Goal: Communication & Community: Answer question/provide support

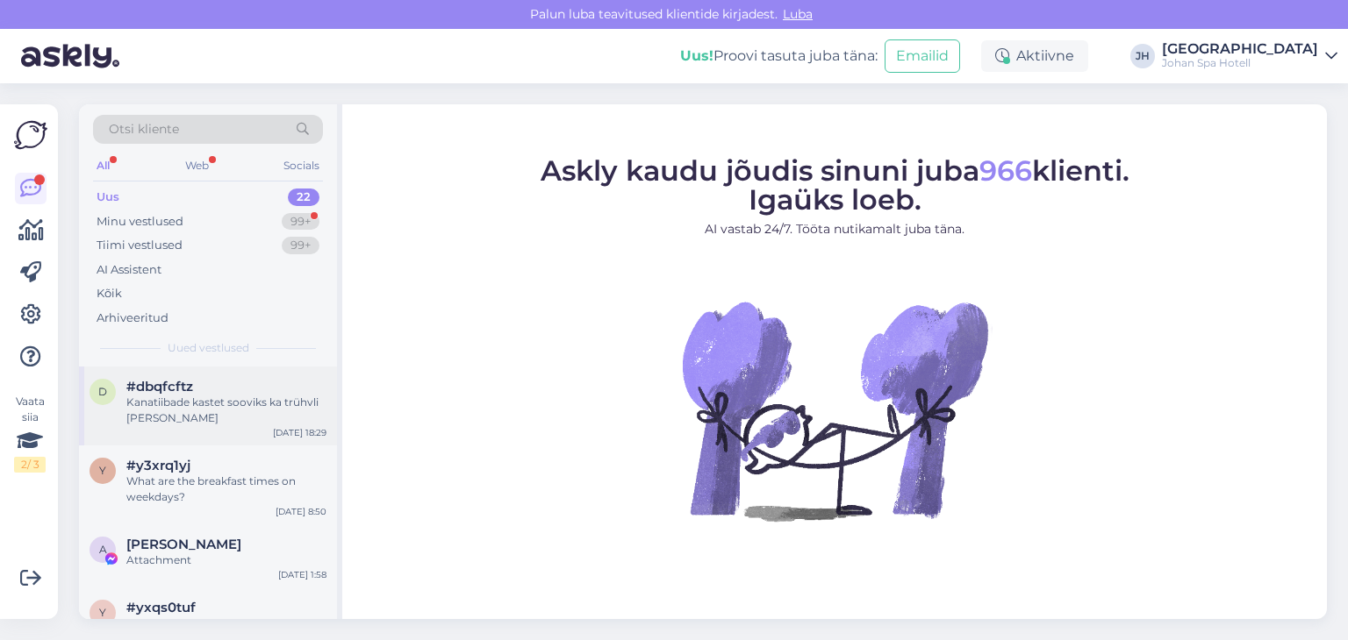
click at [192, 411] on div "Kanatiibade kastet sooviks ka trühvli [PERSON_NAME]" at bounding box center [226, 411] width 200 height 32
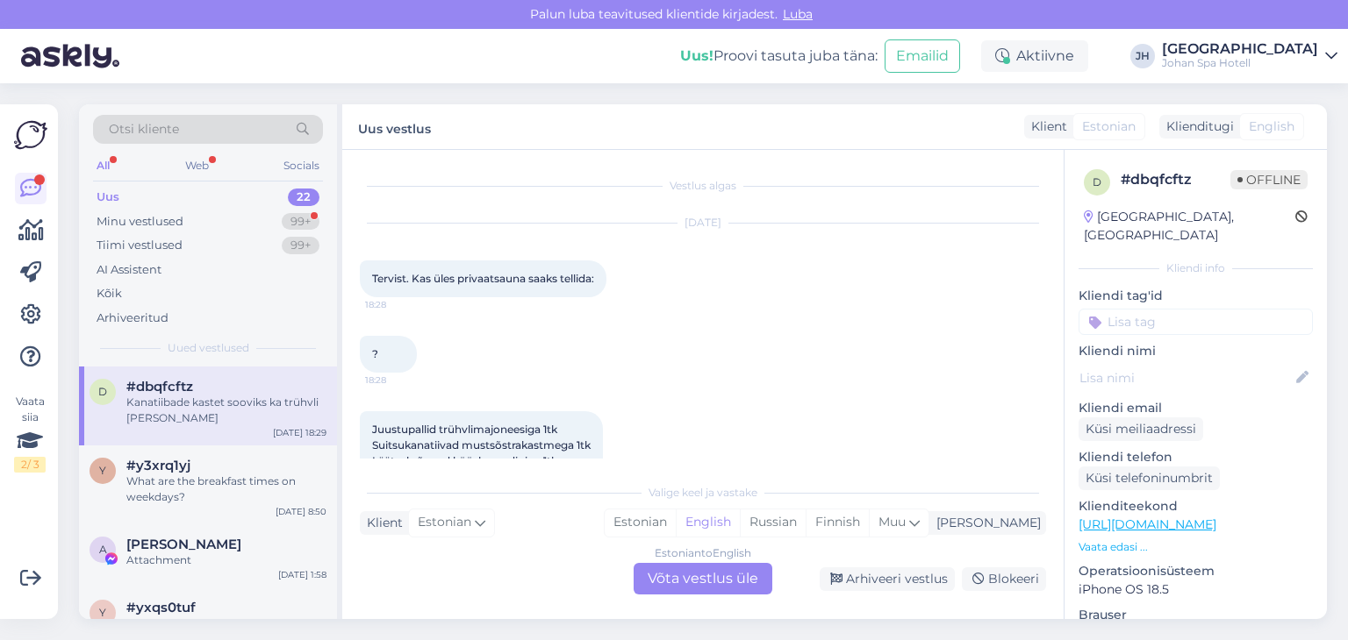
scroll to position [147, 0]
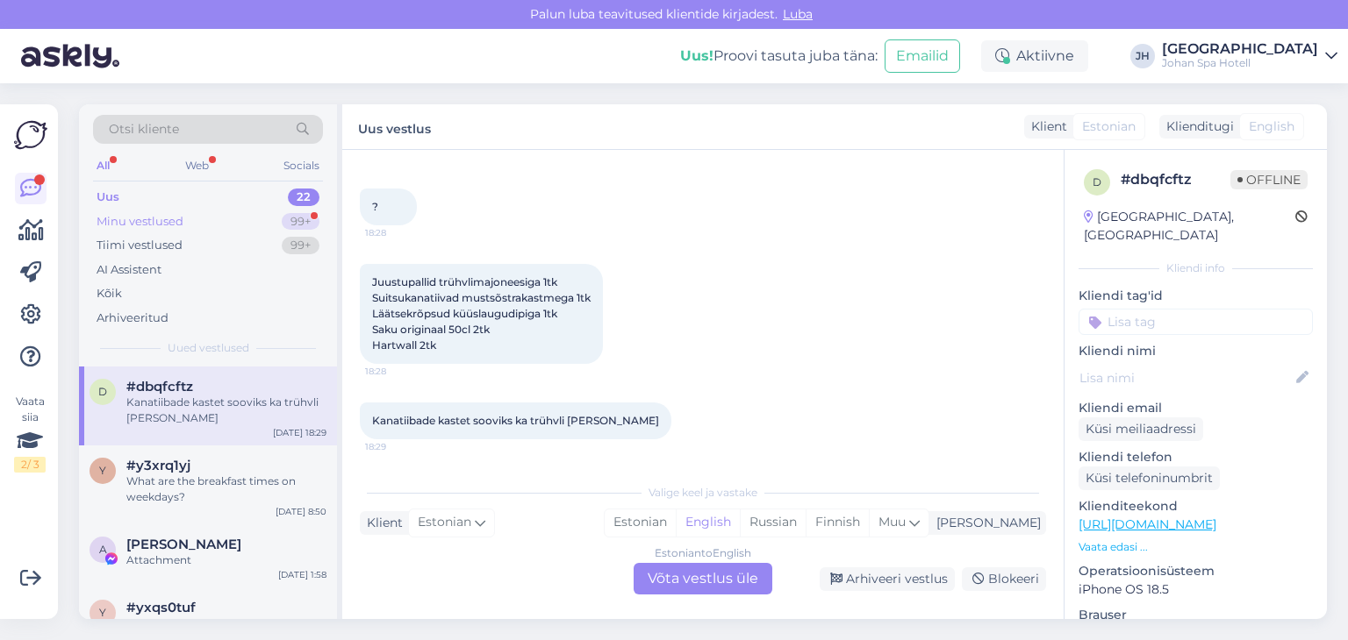
click at [165, 221] on div "Minu vestlused" at bounding box center [140, 222] width 87 height 18
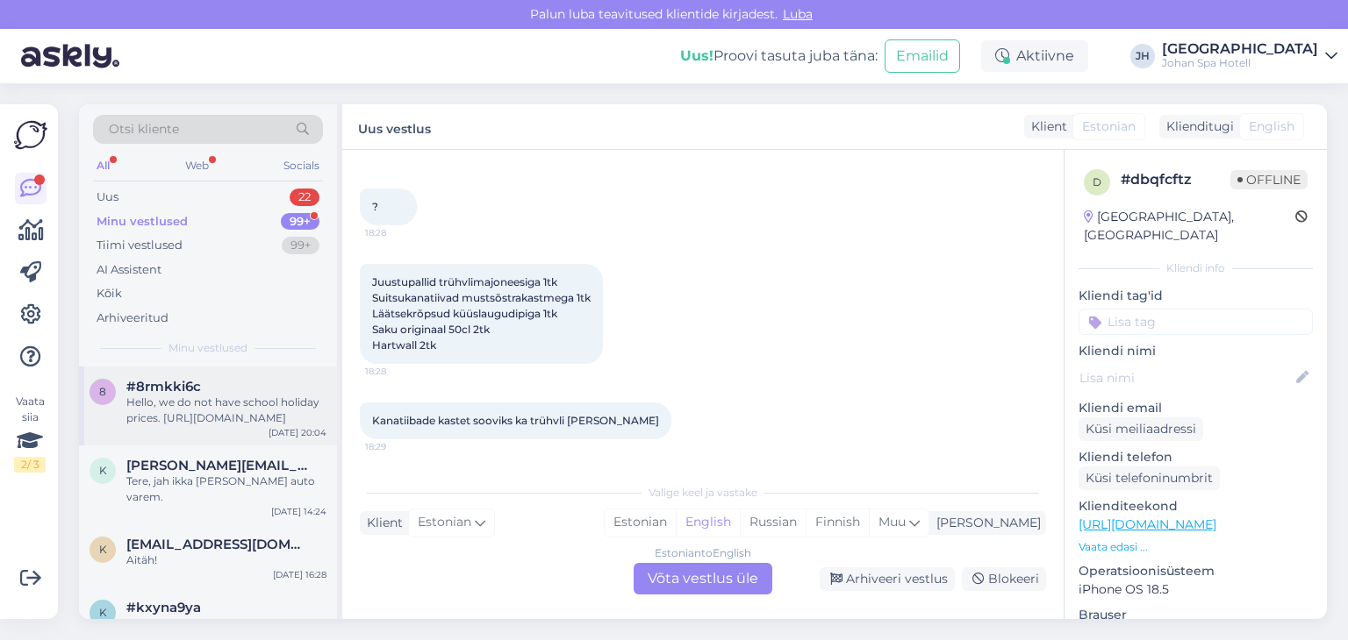
click at [225, 408] on div "Hello, we do not have school holiday prices. [URL][DOMAIN_NAME]" at bounding box center [226, 411] width 200 height 32
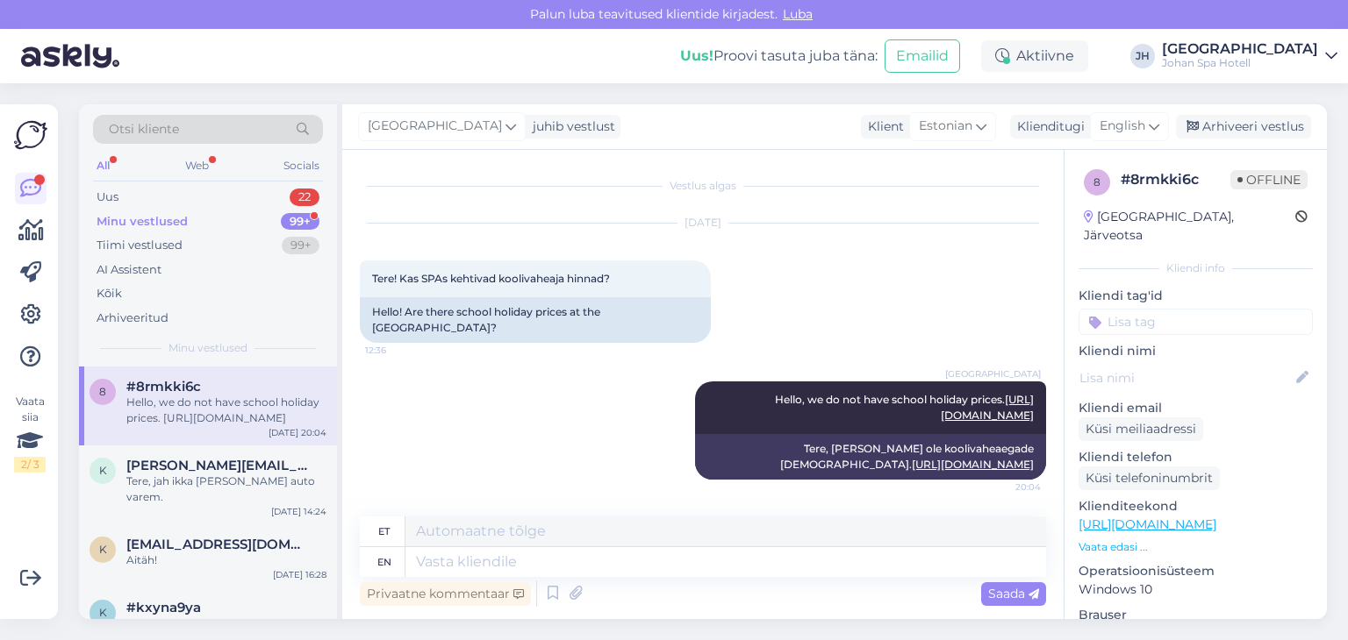
click at [1337, 47] on div "Uus! Proovi tasuta [PERSON_NAME]: Emailid Aktiivne JH [GEOGRAPHIC_DATA] [GEOGRA…" at bounding box center [674, 56] width 1348 height 54
click at [1334, 54] on icon at bounding box center [1331, 56] width 12 height 14
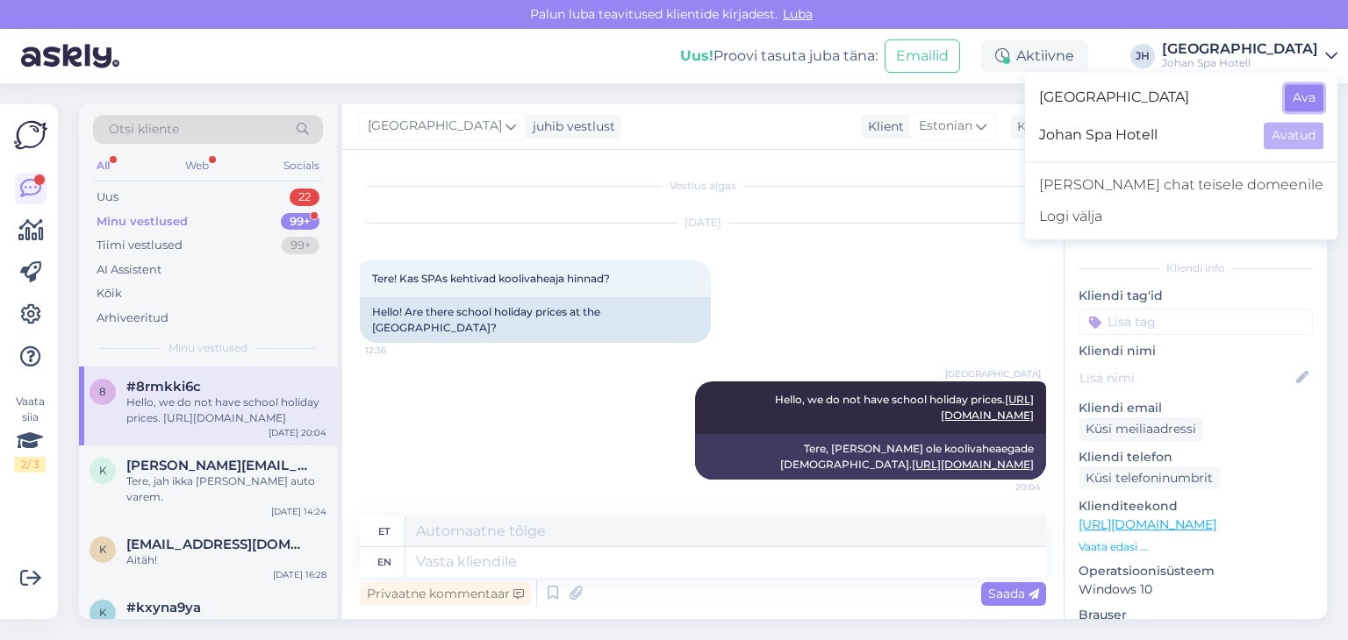
click at [1306, 104] on button "Ava" at bounding box center [1303, 97] width 39 height 27
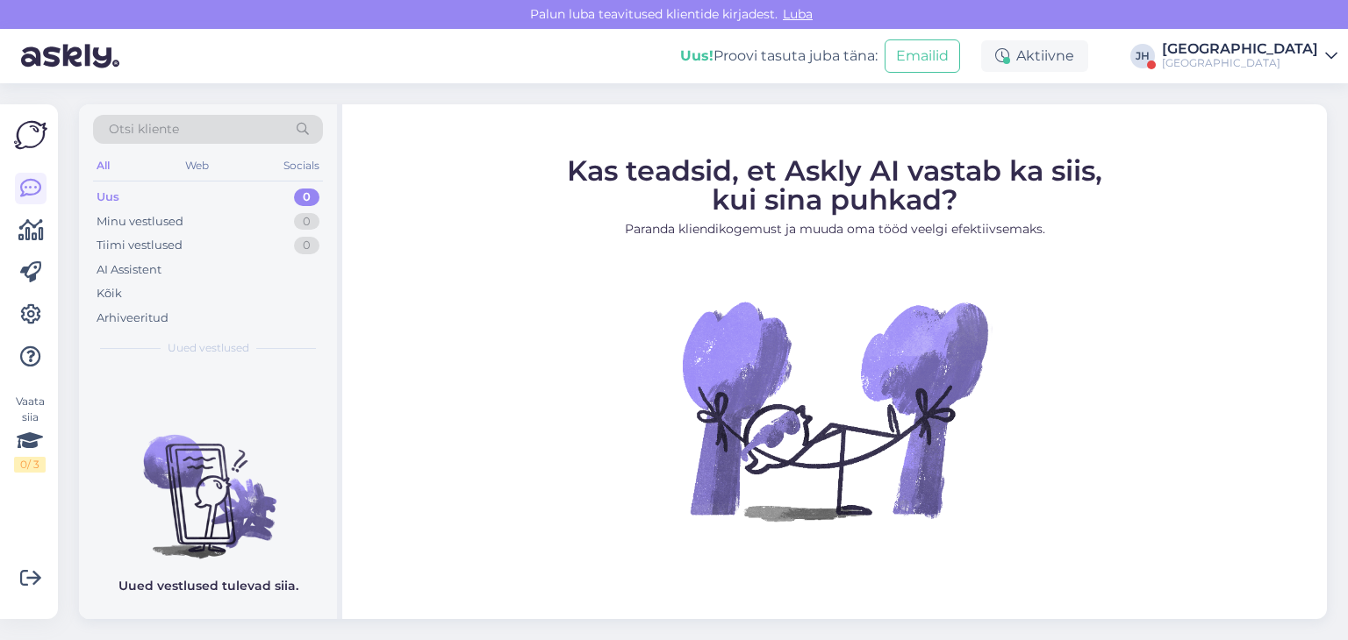
click at [1326, 54] on icon at bounding box center [1331, 56] width 12 height 14
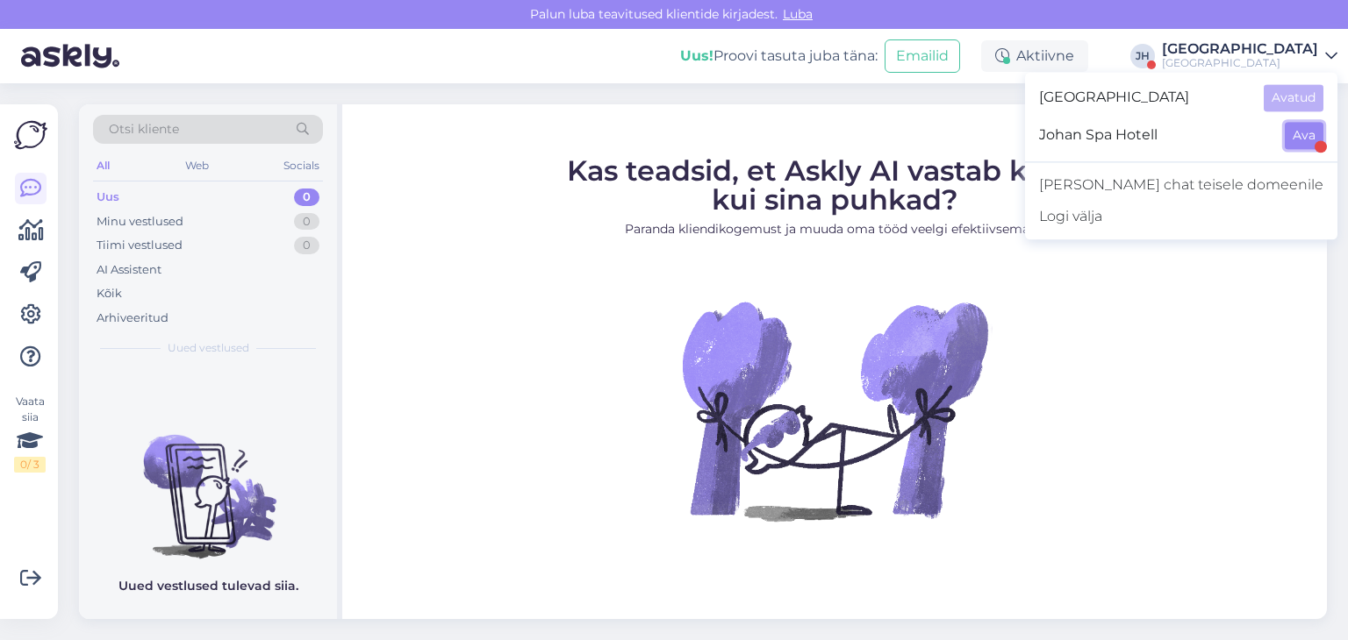
click at [1301, 134] on button "Ava" at bounding box center [1303, 135] width 39 height 27
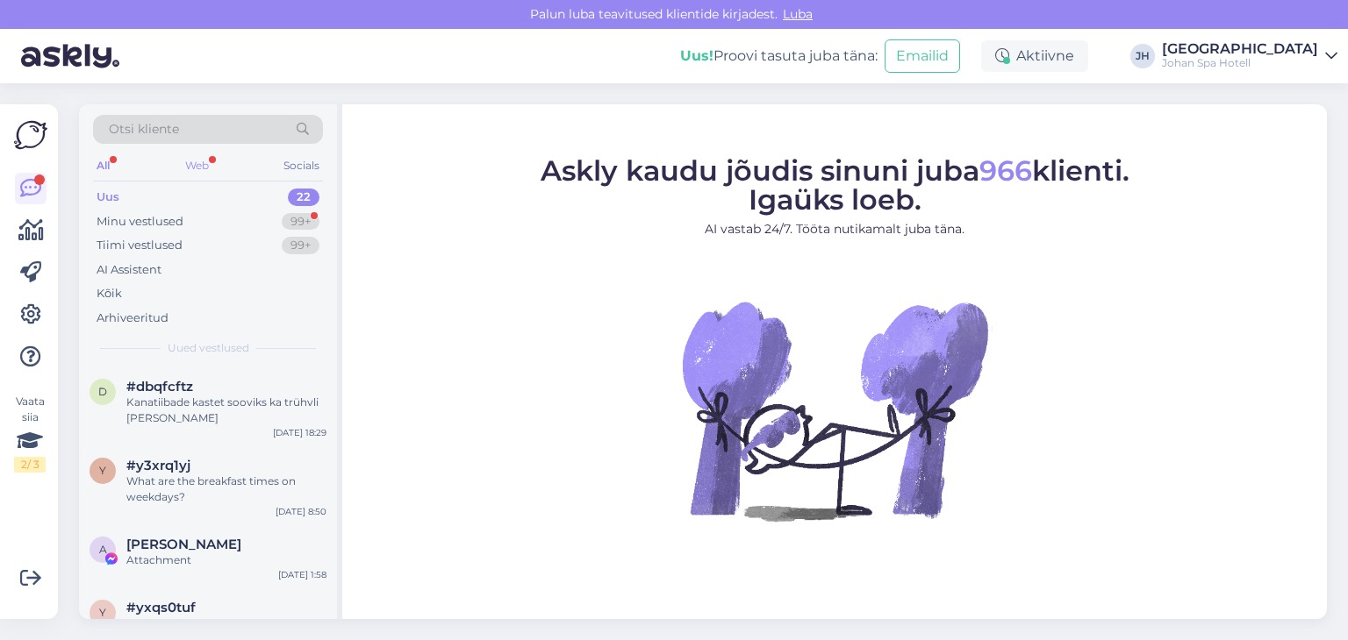
click at [191, 163] on div "Web" at bounding box center [197, 165] width 31 height 23
click at [105, 165] on div "All" at bounding box center [103, 165] width 20 height 23
click at [139, 228] on div "Minu vestlused" at bounding box center [140, 222] width 87 height 18
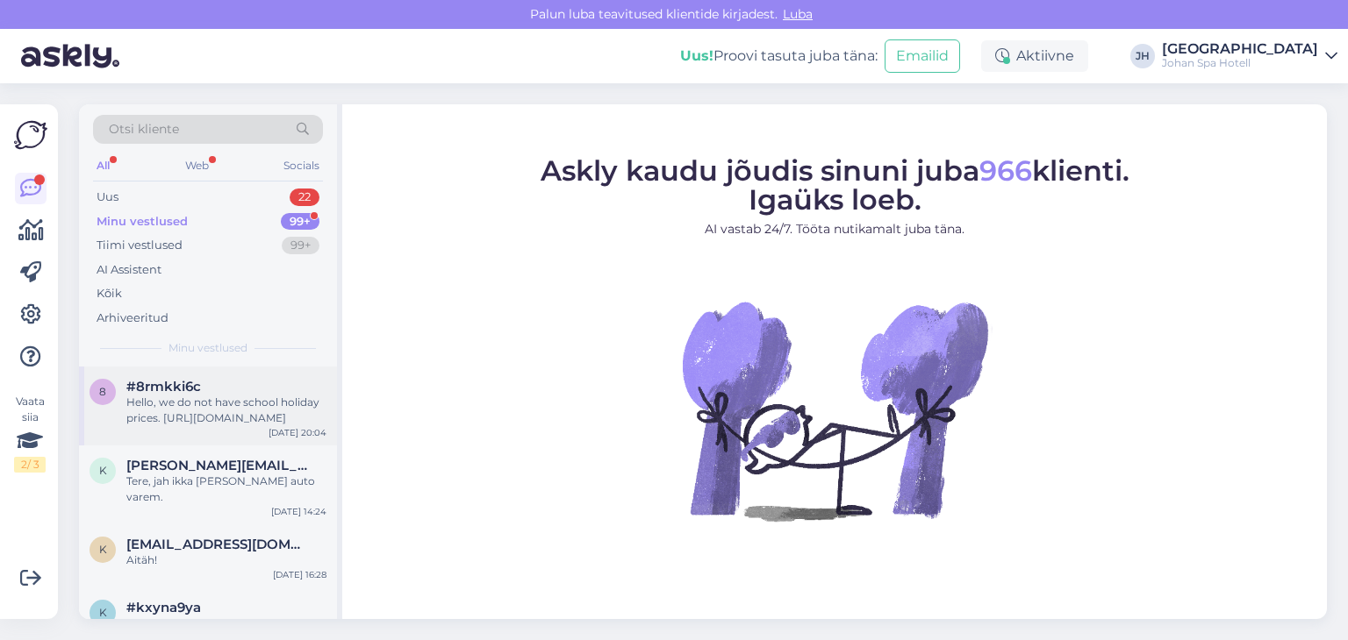
click at [225, 397] on div "Hello, we do not have school holiday prices. [URL][DOMAIN_NAME]" at bounding box center [226, 411] width 200 height 32
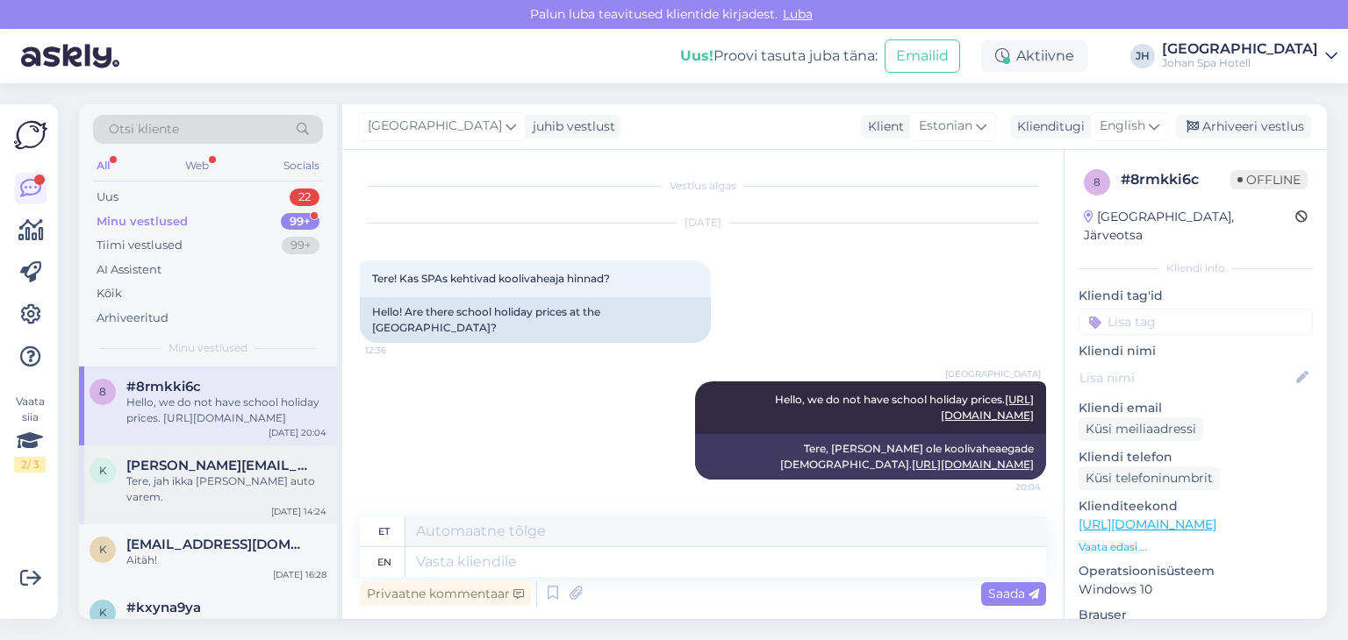
click at [218, 468] on span "[PERSON_NAME][EMAIL_ADDRESS][PERSON_NAME][DOMAIN_NAME]" at bounding box center [217, 466] width 182 height 16
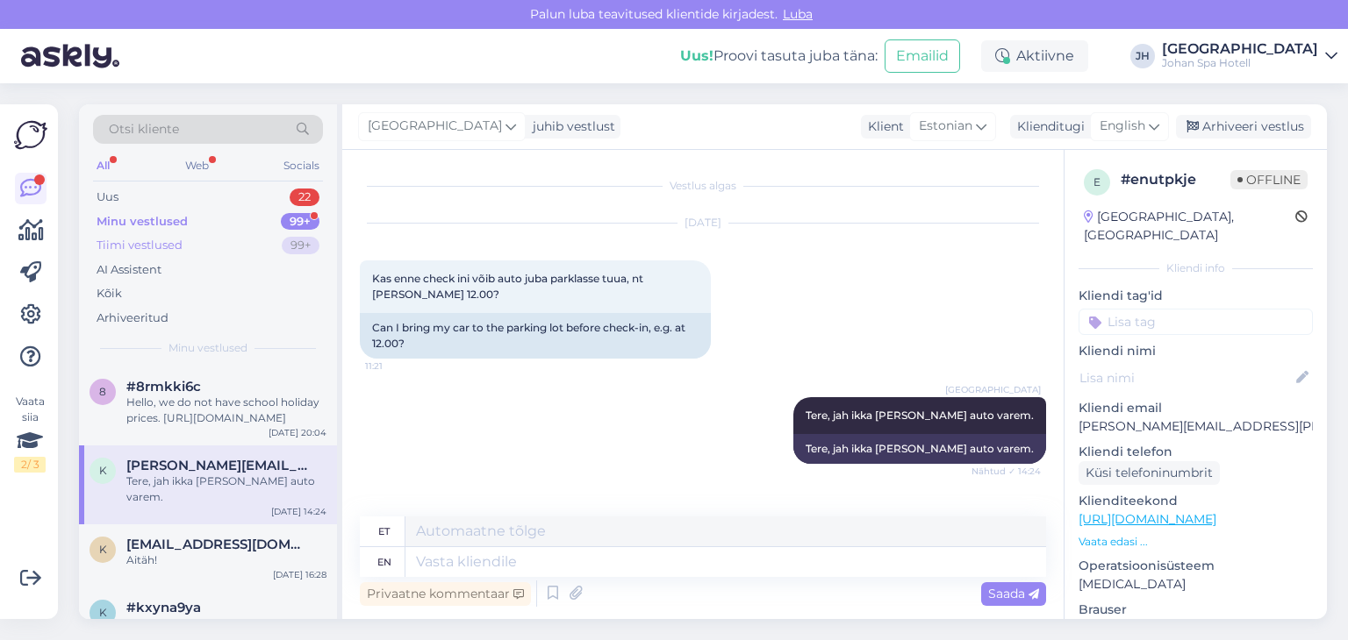
click at [161, 248] on div "Tiimi vestlused" at bounding box center [140, 246] width 86 height 18
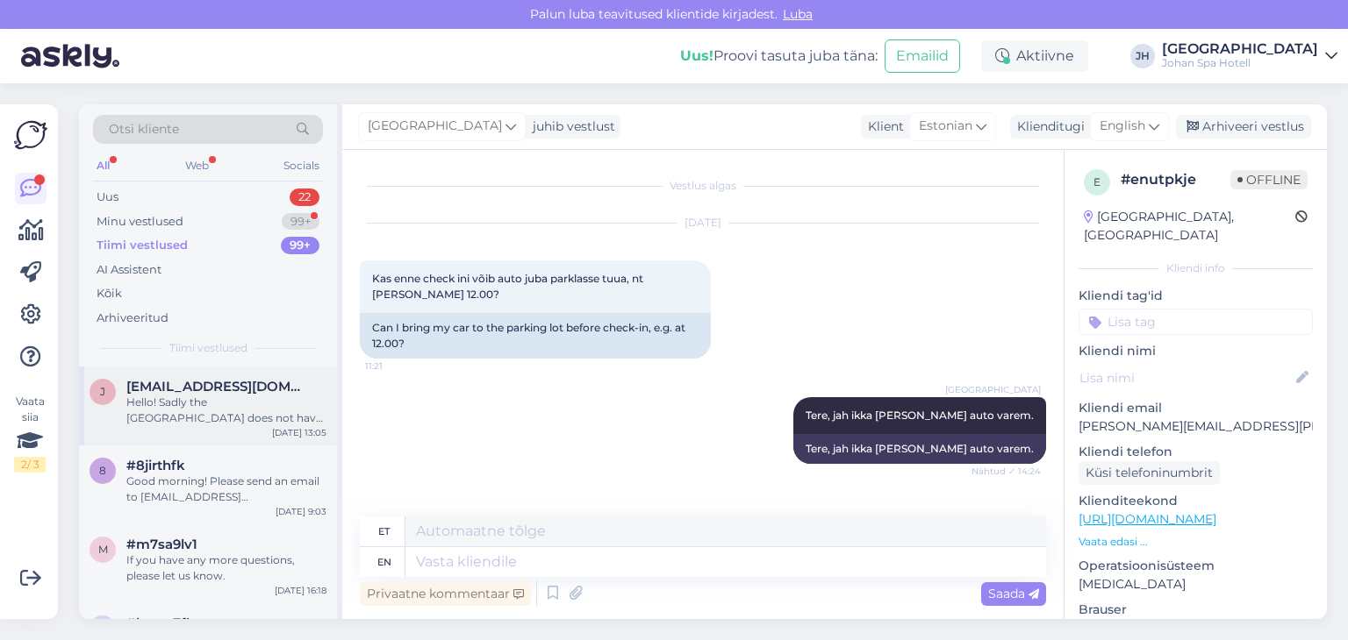
click at [221, 401] on div "Hello! Sadly the [GEOGRAPHIC_DATA] does not have a golf package. If you still w…" at bounding box center [226, 411] width 200 height 32
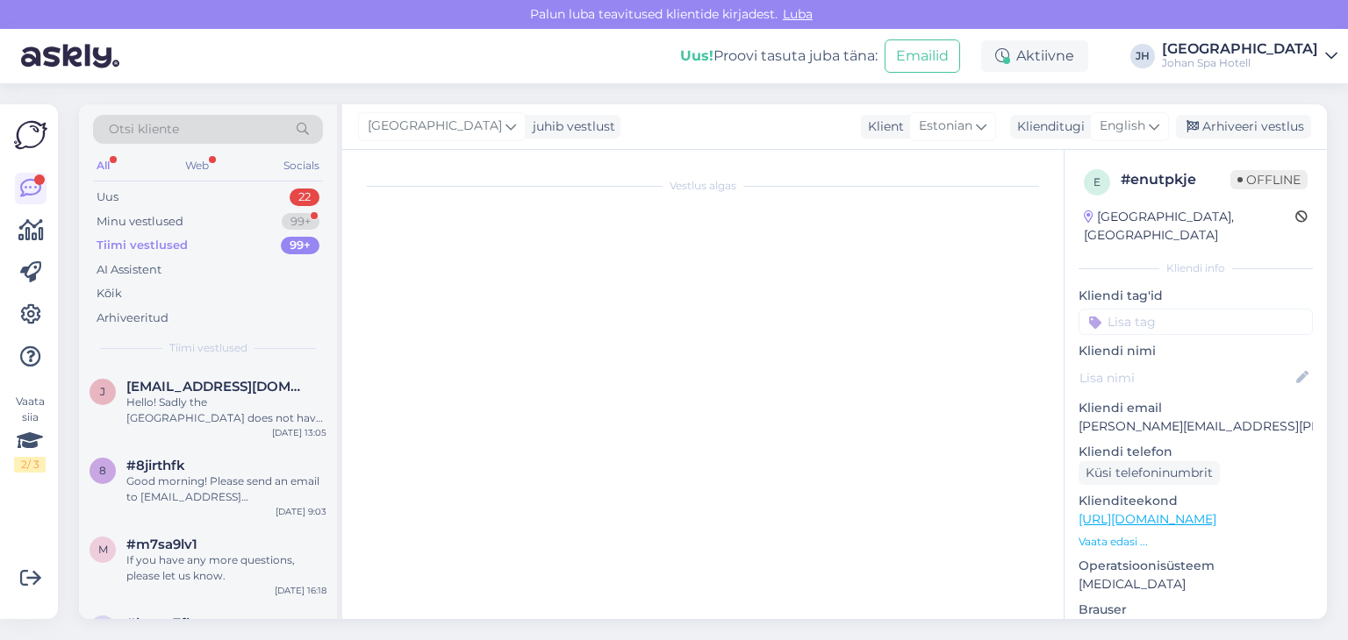
scroll to position [181, 0]
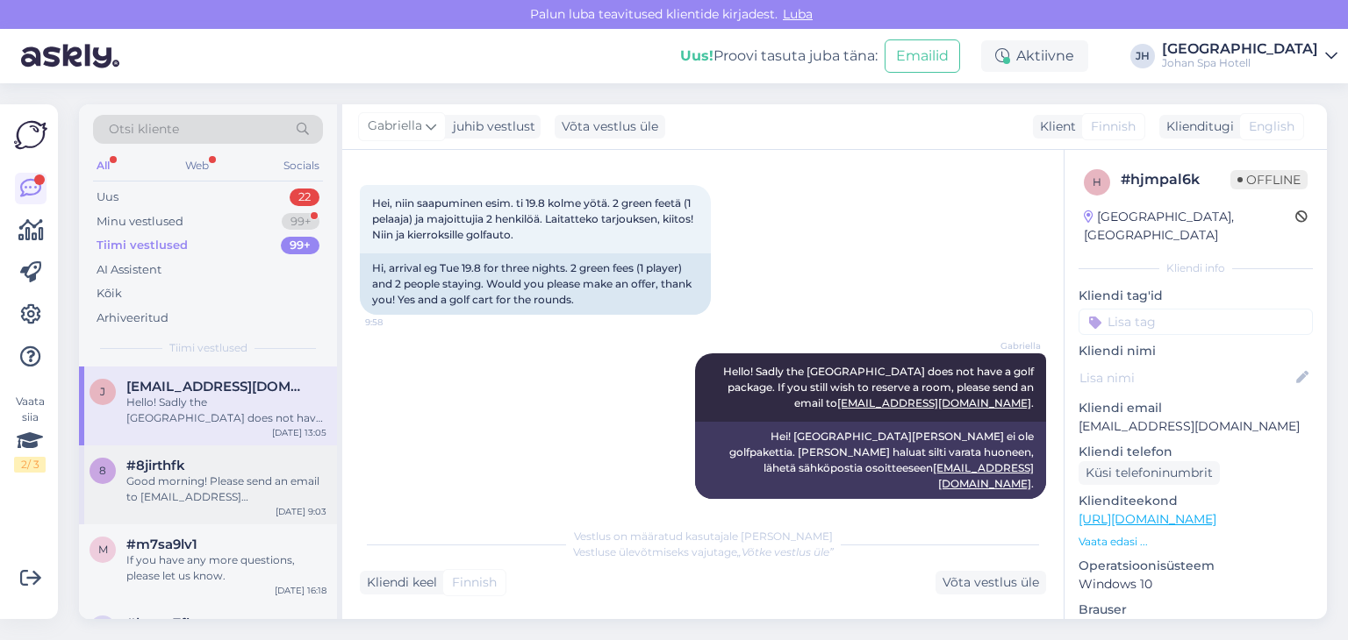
click at [234, 482] on div "Good morning! Please send an email to [EMAIL_ADDRESS][DOMAIN_NAME] and then we …" at bounding box center [226, 490] width 200 height 32
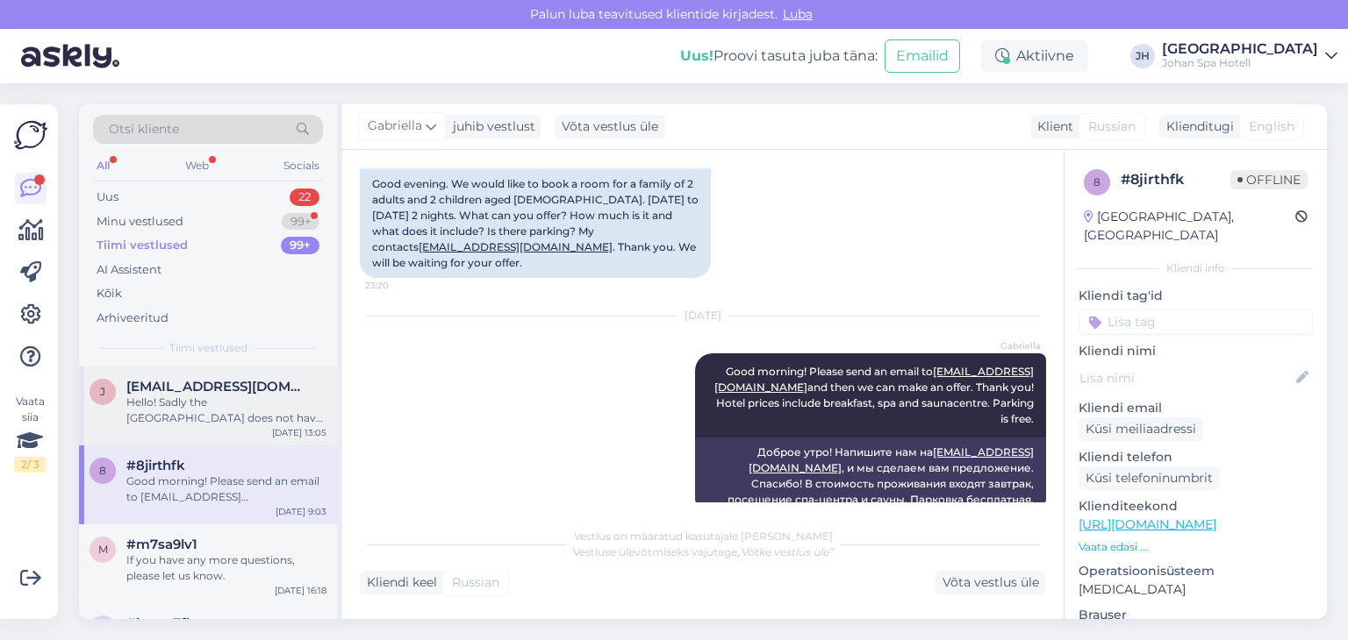
scroll to position [292, 0]
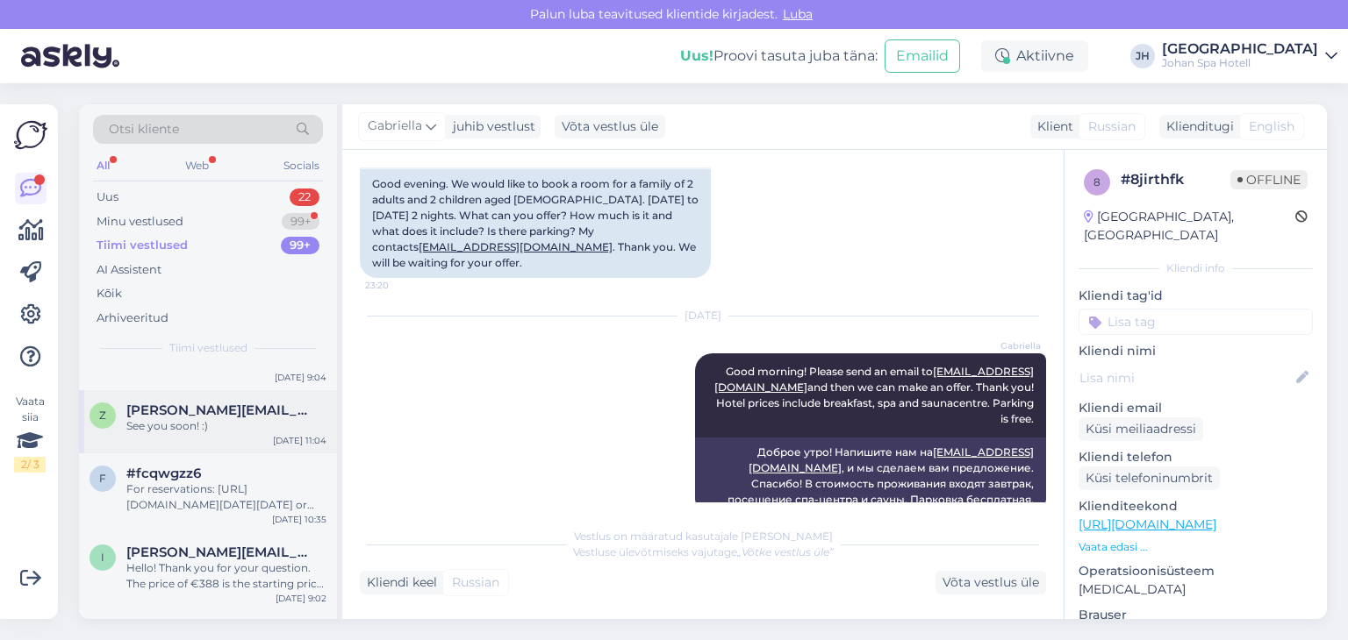
click at [176, 412] on span "[PERSON_NAME][EMAIL_ADDRESS][DOMAIN_NAME]" at bounding box center [217, 411] width 182 height 16
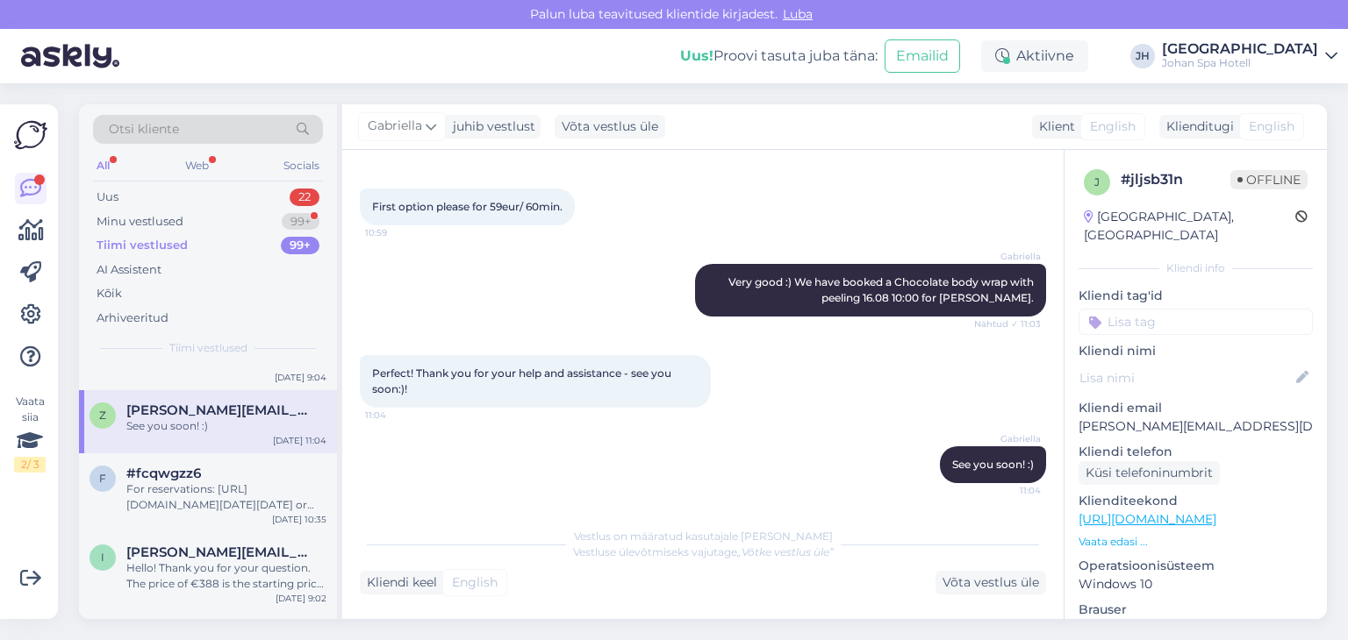
scroll to position [0, 0]
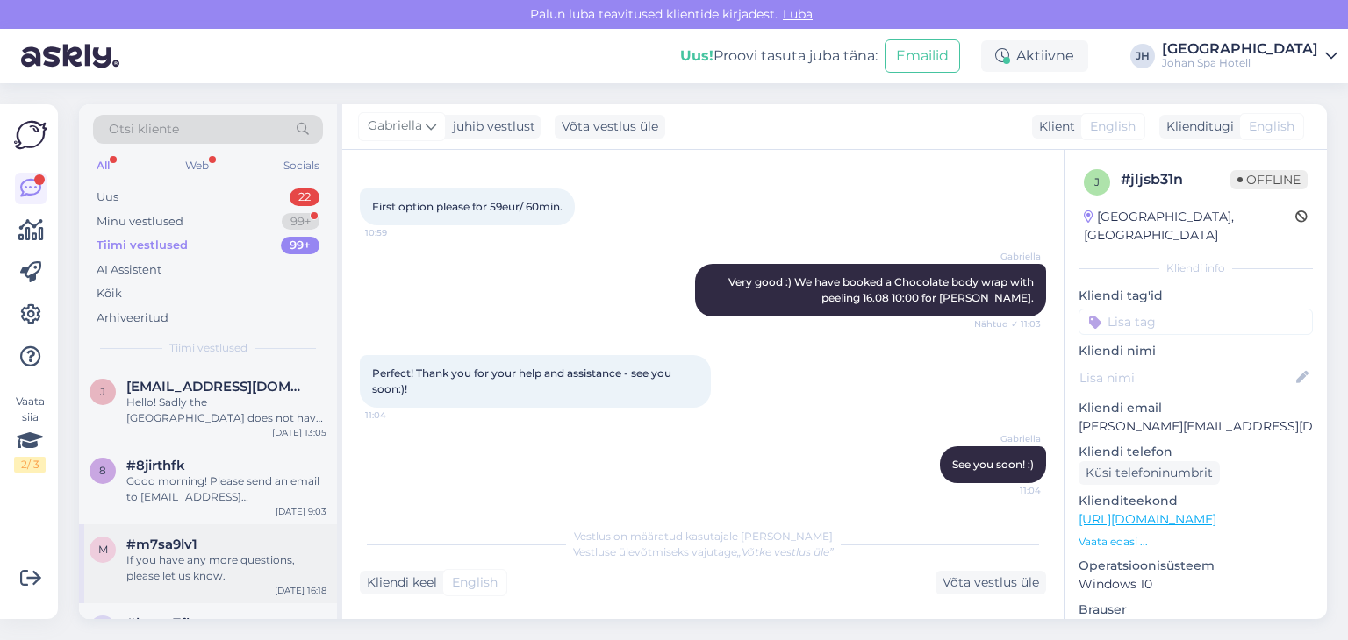
click at [217, 535] on div "m #m7sa9lv1 If you have any more questions, please let us know. [DATE] 16:18" at bounding box center [208, 564] width 258 height 79
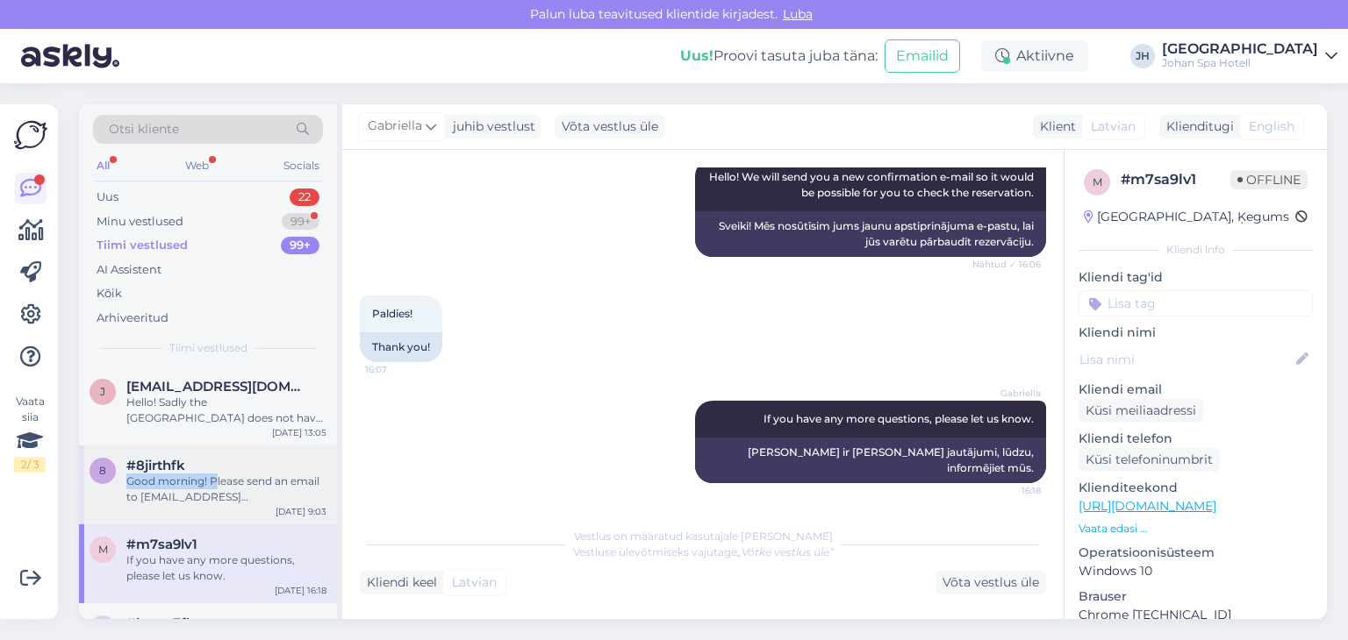
click at [213, 473] on div "#8jirthfk Good morning! Please send an email to [EMAIL_ADDRESS][DOMAIN_NAME] an…" at bounding box center [226, 481] width 200 height 47
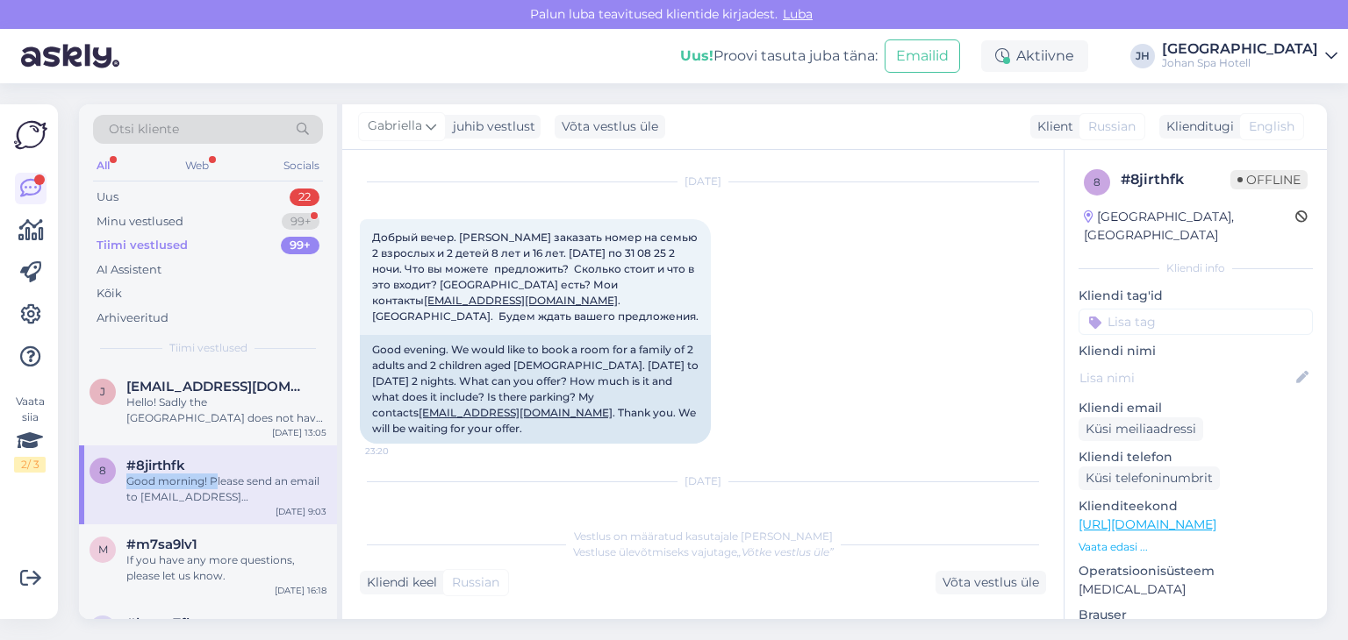
scroll to position [0, 0]
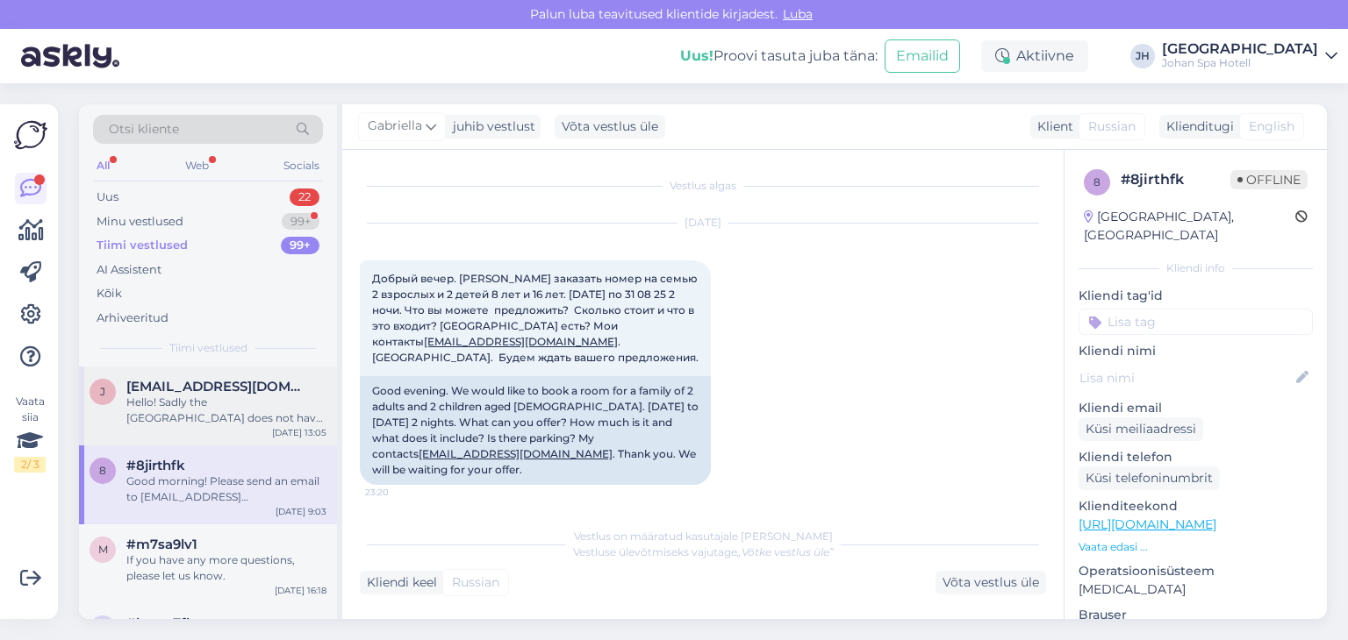
click at [253, 415] on div "Hello! Sadly the [GEOGRAPHIC_DATA] does not have a golf package. If you still w…" at bounding box center [226, 411] width 200 height 32
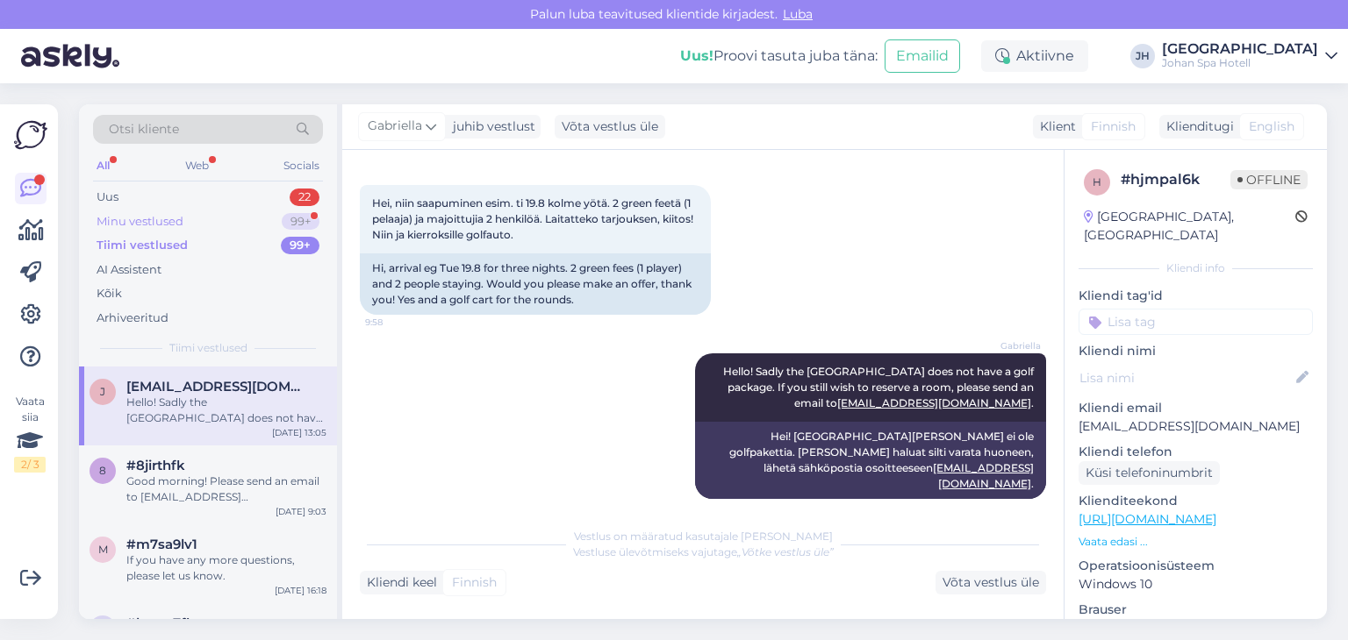
click at [165, 222] on div "Minu vestlused" at bounding box center [140, 222] width 87 height 18
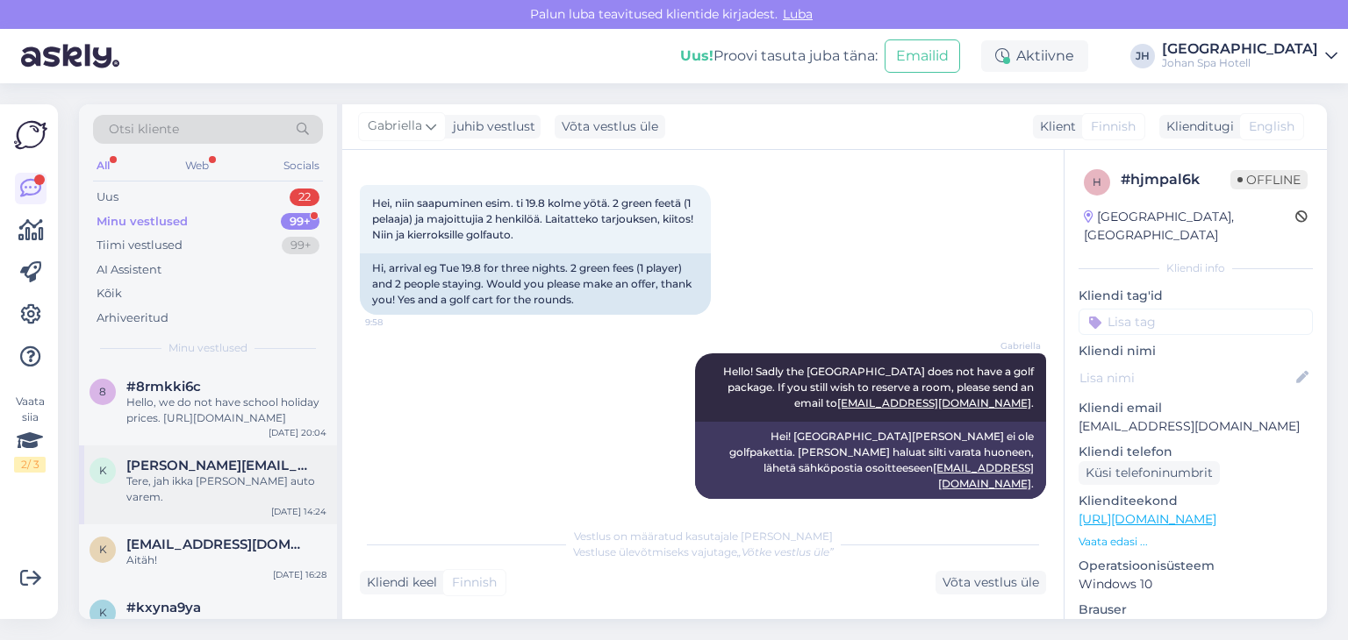
click at [175, 477] on div "Tere, jah ikka [PERSON_NAME] auto varem." at bounding box center [226, 490] width 200 height 32
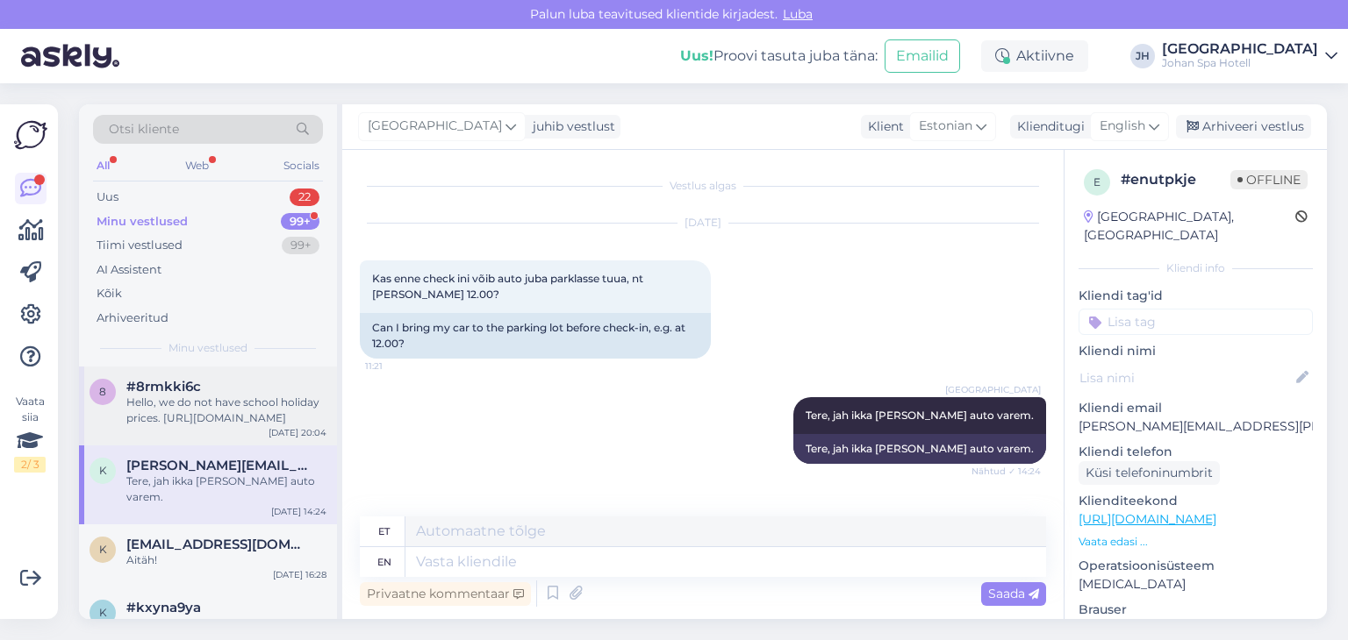
click at [187, 404] on div "Hello, we do not have school holiday prices. [URL][DOMAIN_NAME]" at bounding box center [226, 411] width 200 height 32
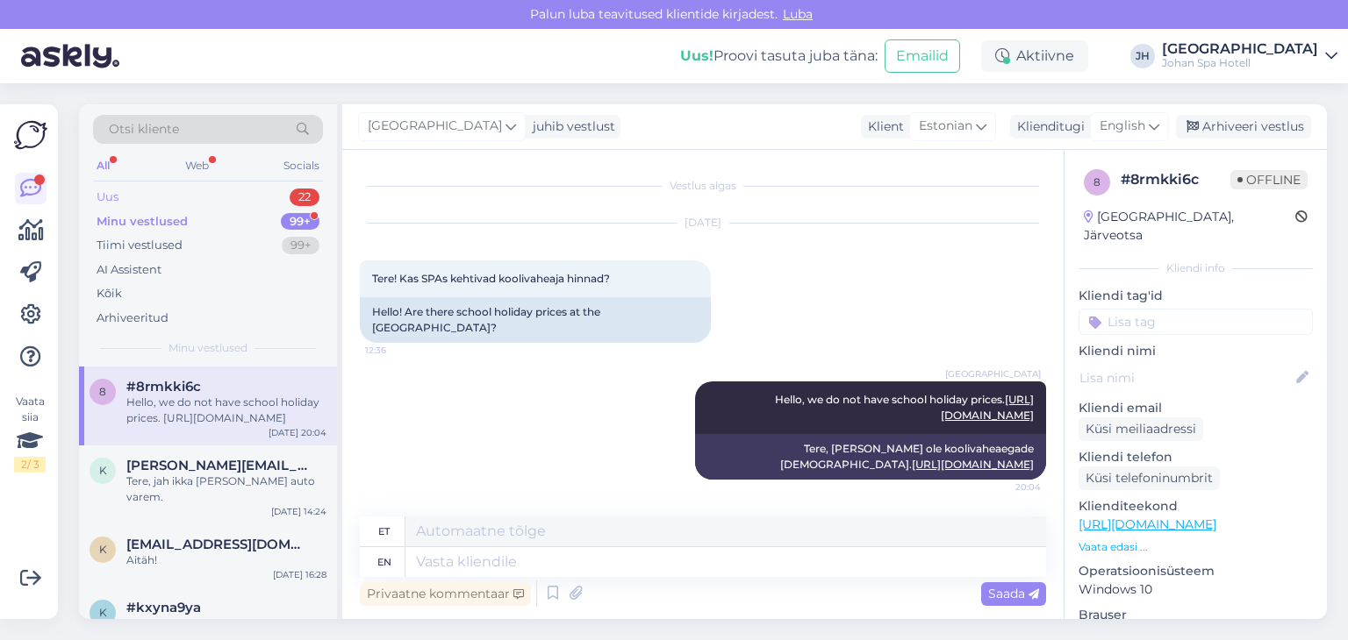
click at [133, 197] on div "Uus 22" at bounding box center [208, 197] width 230 height 25
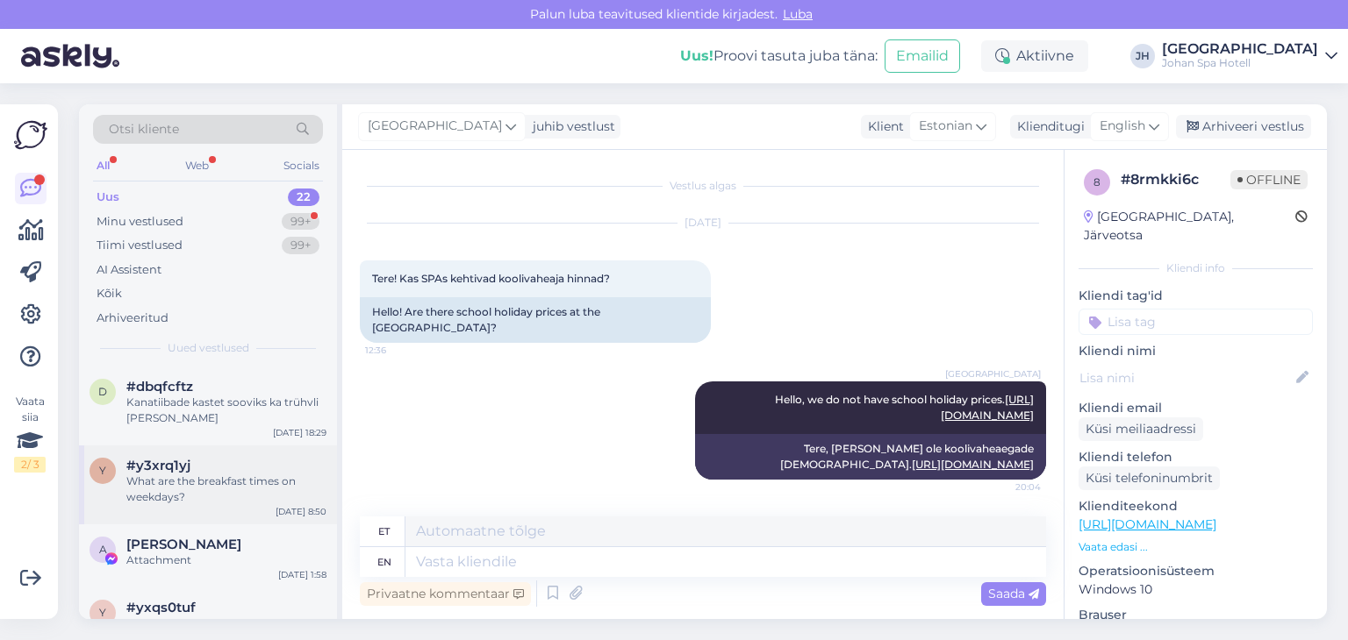
click at [240, 468] on div "#y3xrq1yj" at bounding box center [226, 466] width 200 height 16
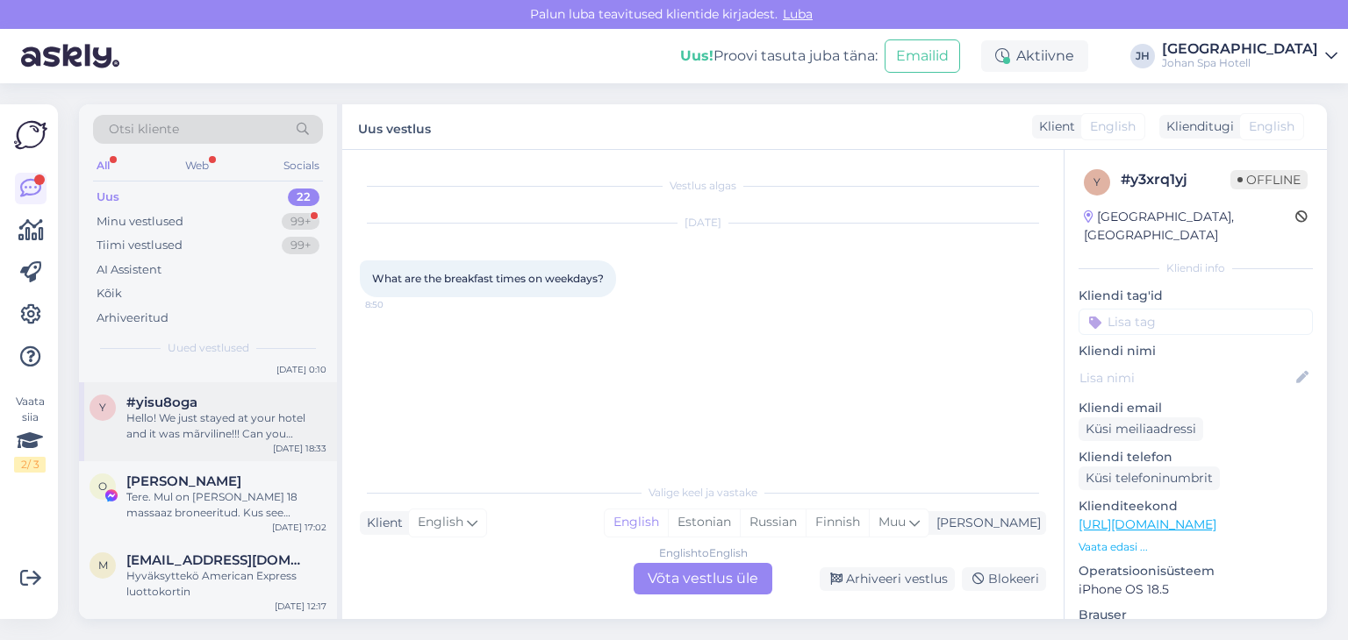
scroll to position [292, 0]
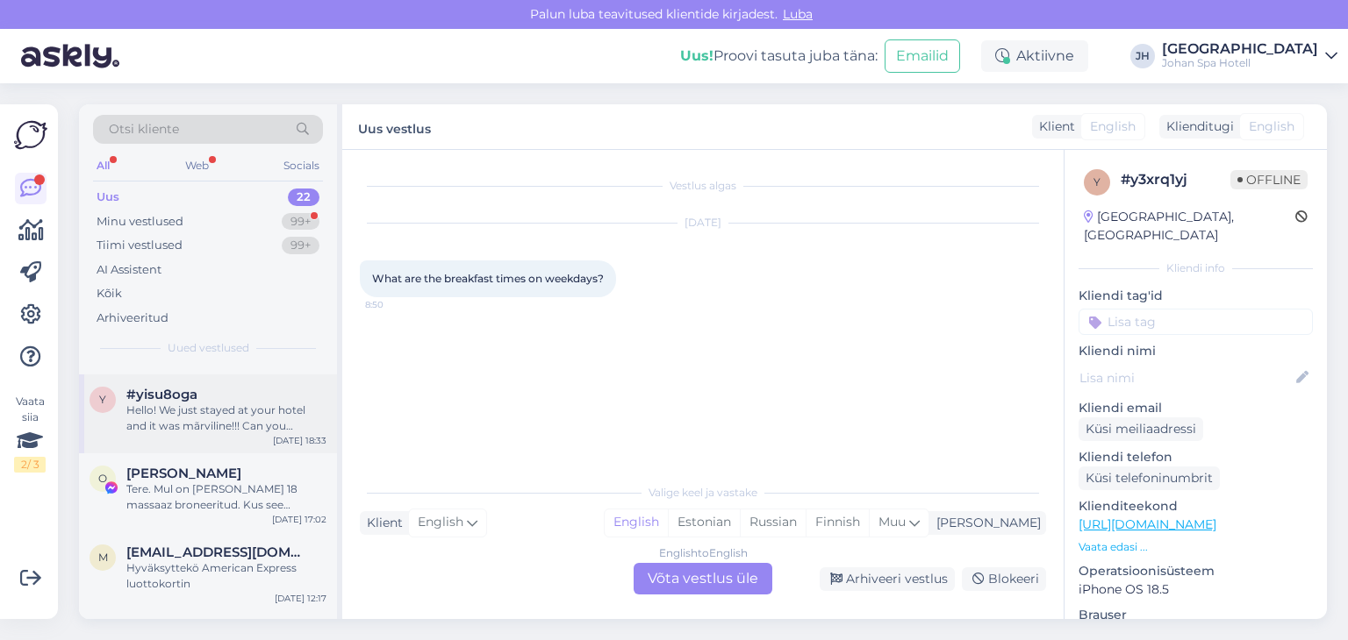
click at [200, 418] on div "Hello! We just stayed at your hotel and it was mãrviline!!! Can you possibly te…" at bounding box center [226, 419] width 200 height 32
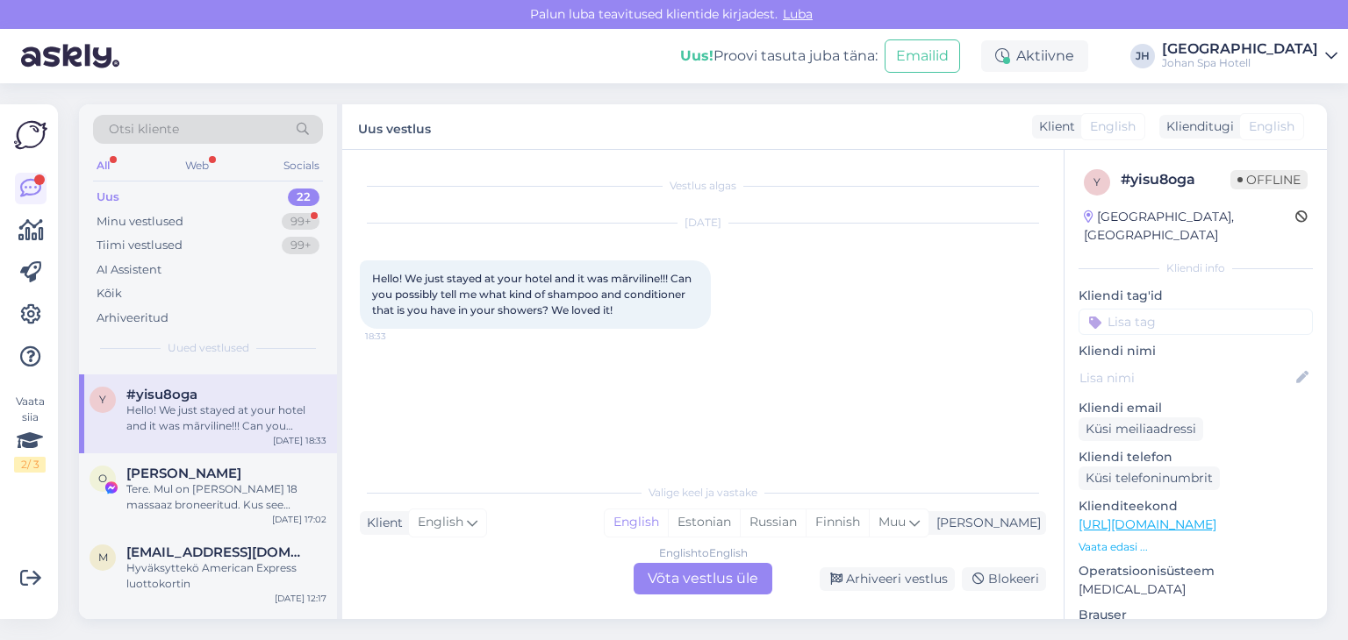
scroll to position [0, 0]
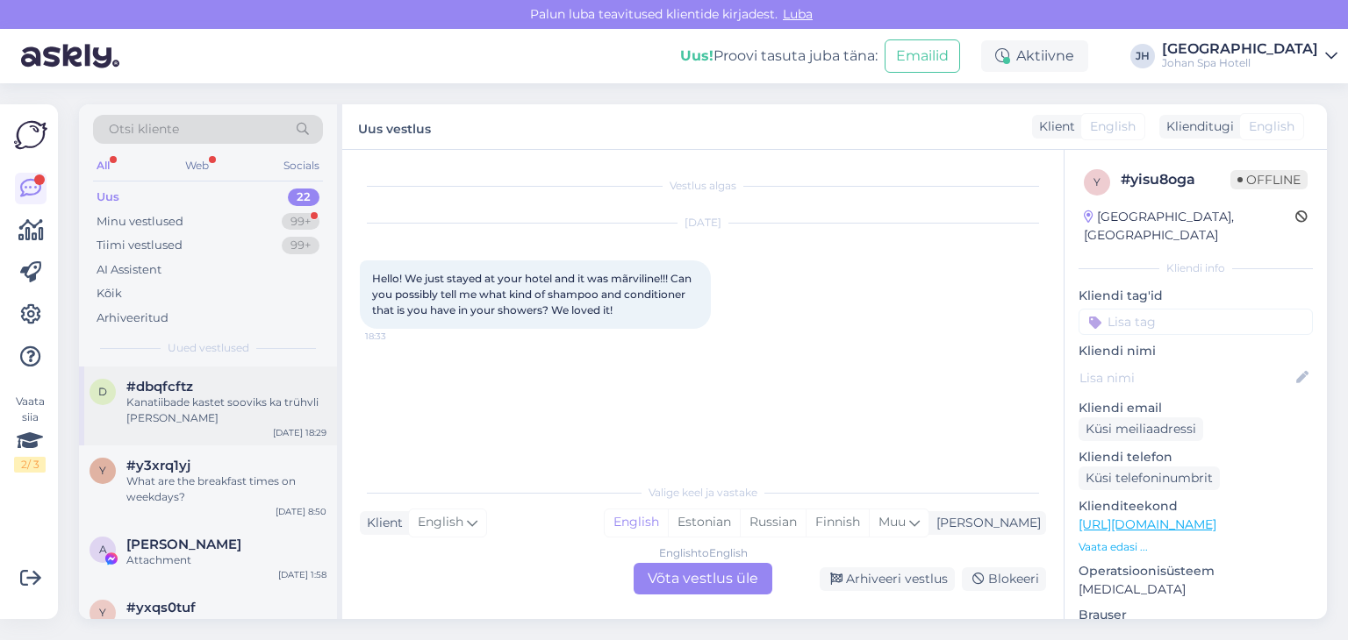
click at [204, 397] on div "Kanatiibade kastet sooviks ka trühvli [PERSON_NAME]" at bounding box center [226, 411] width 200 height 32
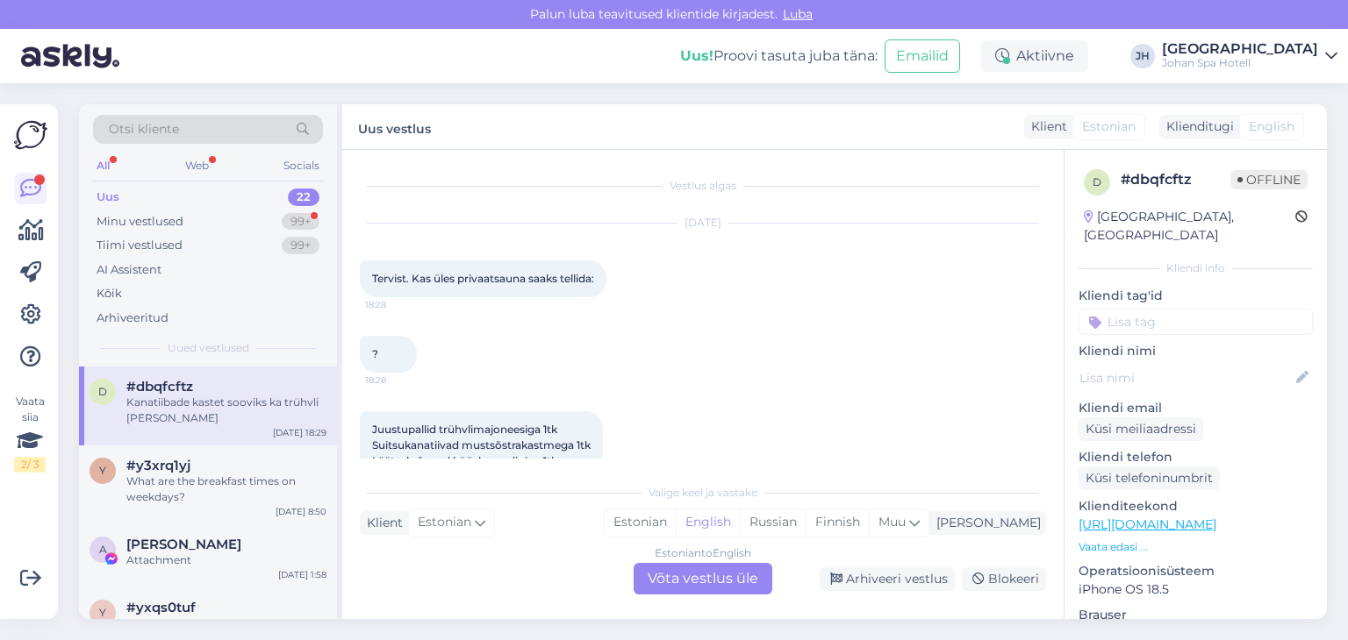
scroll to position [147, 0]
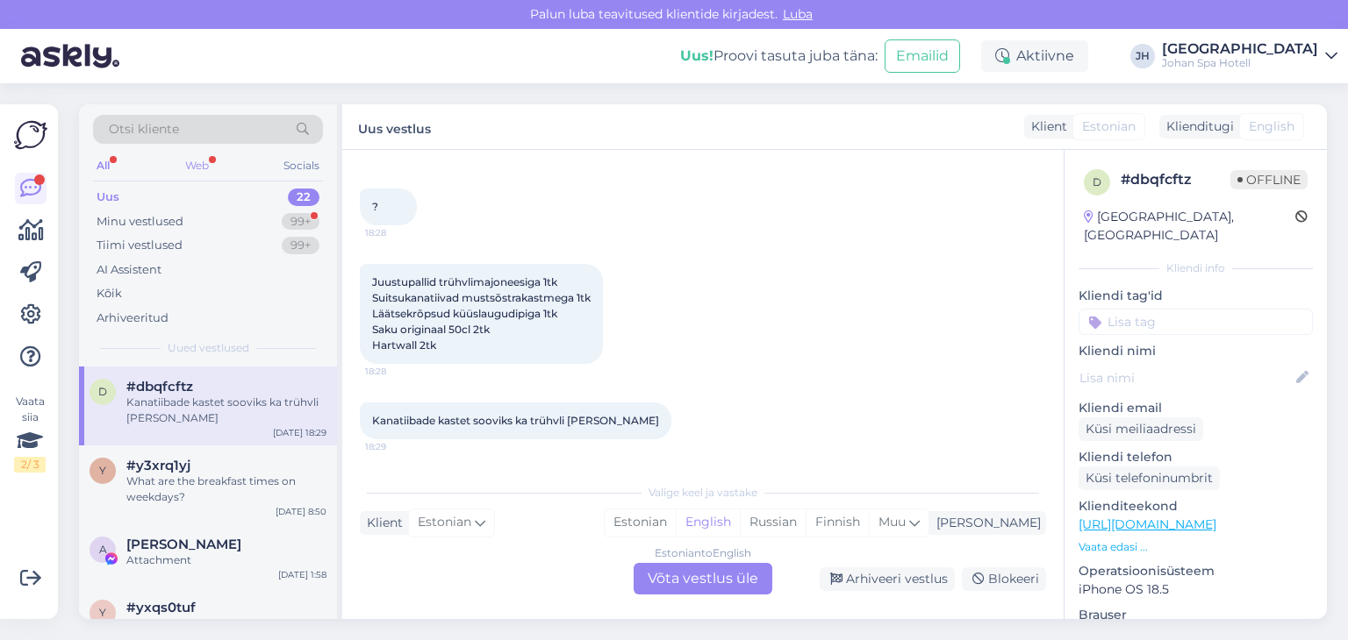
click at [203, 162] on div "Web" at bounding box center [197, 165] width 31 height 23
click at [103, 167] on div "All" at bounding box center [103, 165] width 20 height 23
click at [154, 248] on div "Tiimi vestlused" at bounding box center [140, 246] width 86 height 18
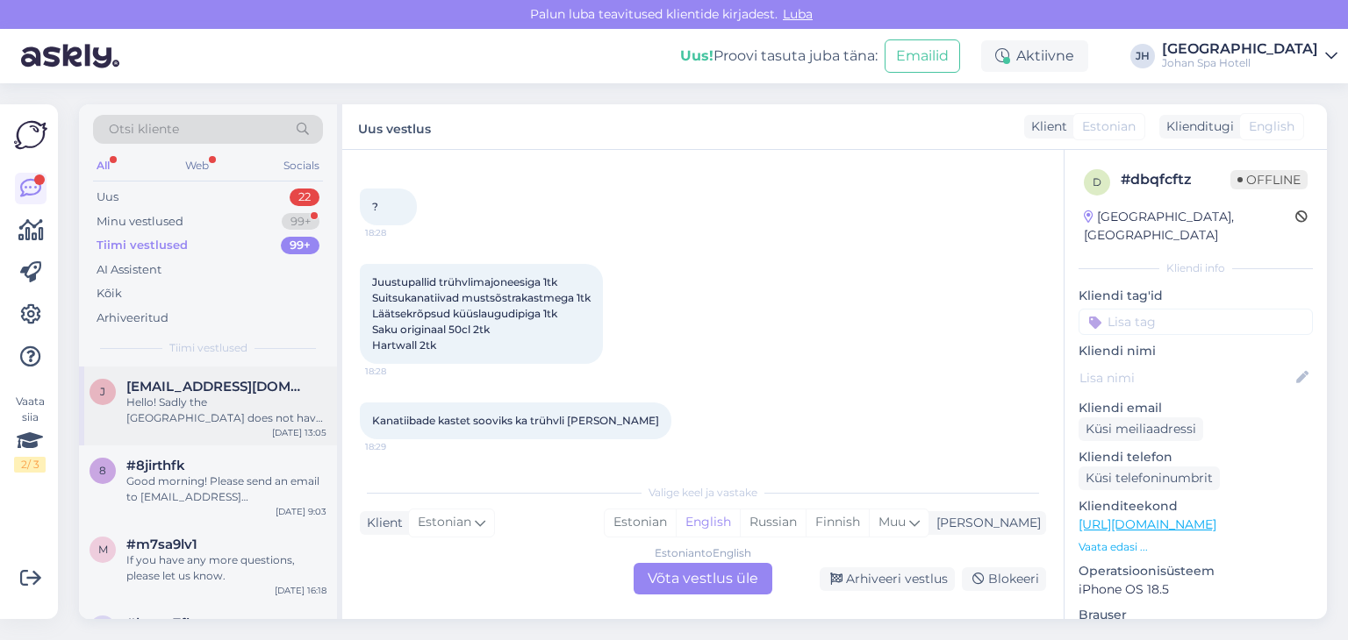
click at [225, 411] on div "Hello! Sadly the [GEOGRAPHIC_DATA] does not have a golf package. If you still w…" at bounding box center [226, 411] width 200 height 32
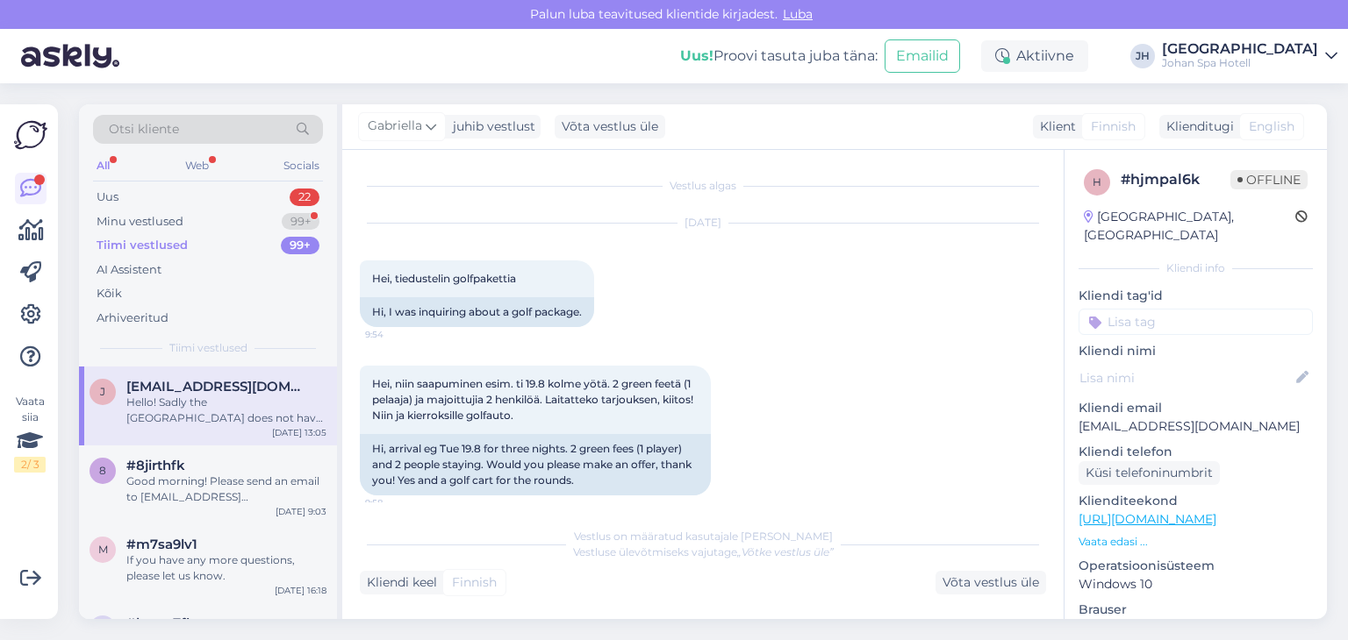
scroll to position [181, 0]
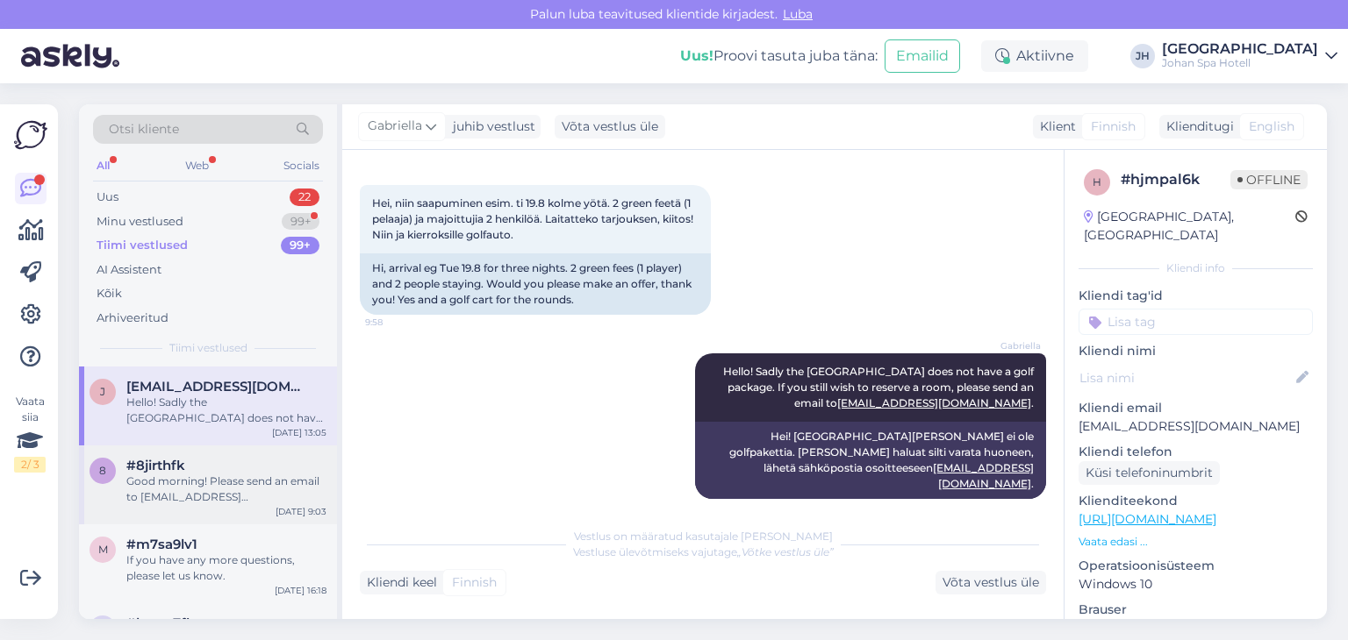
click at [209, 464] on div "#8jirthfk" at bounding box center [226, 466] width 200 height 16
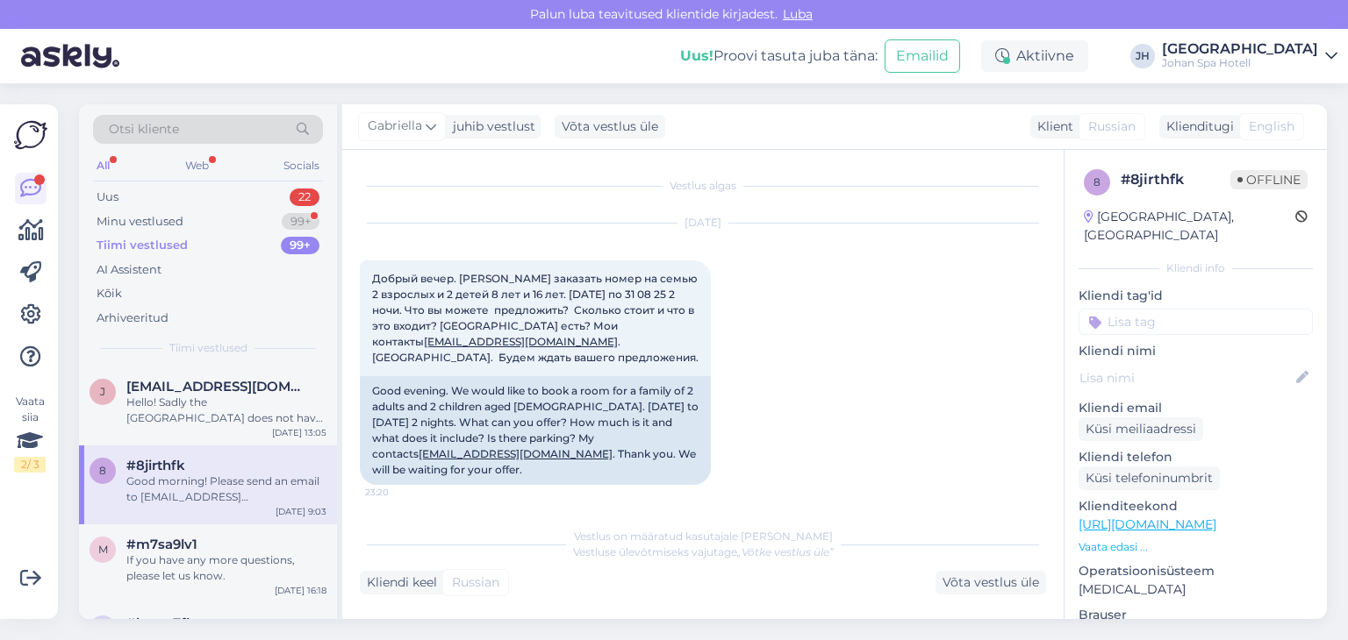
scroll to position [207, 0]
